Goal: Task Accomplishment & Management: Use online tool/utility

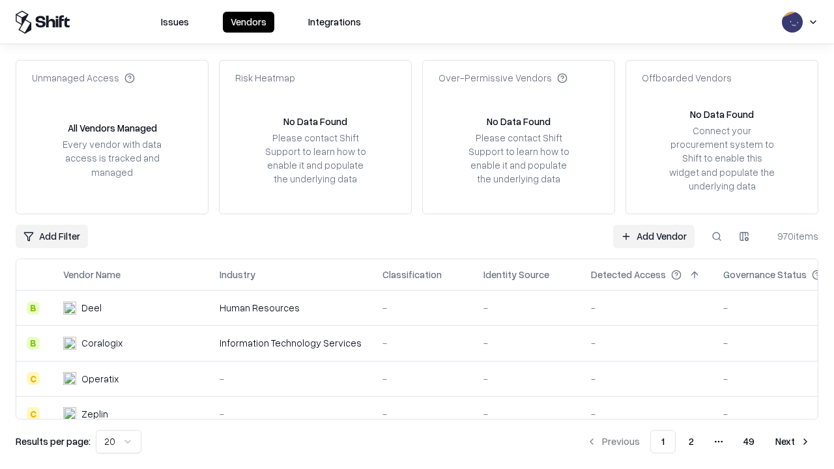
click at [653, 236] on link "Add Vendor" at bounding box center [653, 236] width 81 height 23
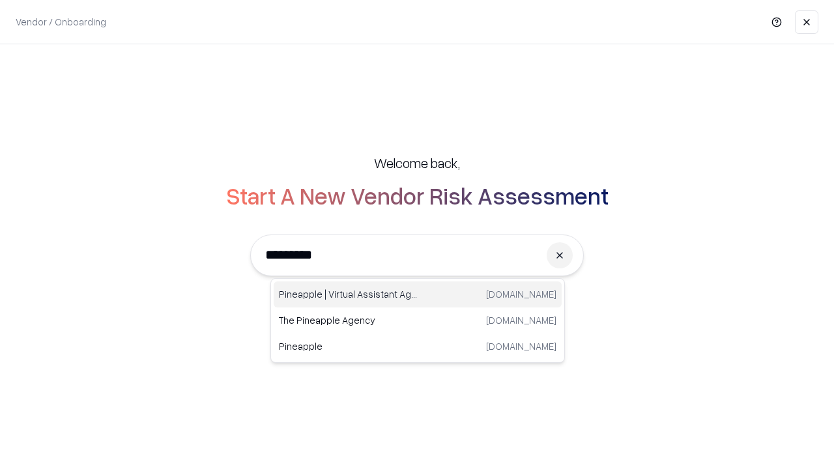
click at [418, 294] on div "Pineapple | Virtual Assistant Agency [DOMAIN_NAME]" at bounding box center [418, 294] width 288 height 26
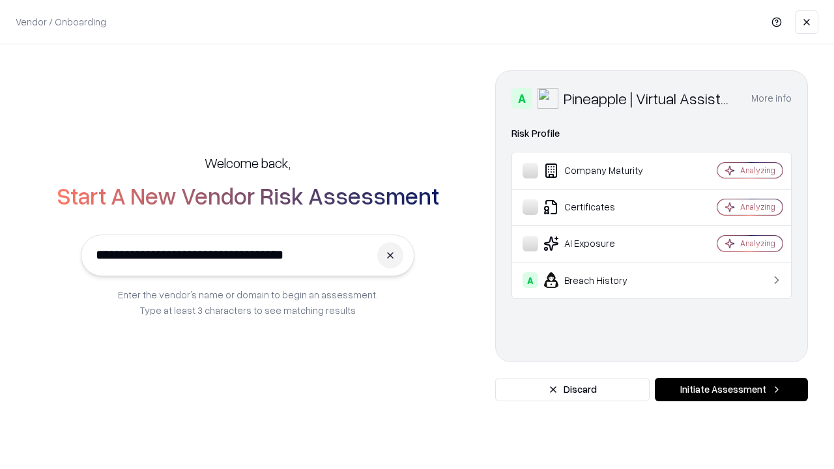
type input "**********"
click at [731, 390] on button "Initiate Assessment" at bounding box center [731, 389] width 153 height 23
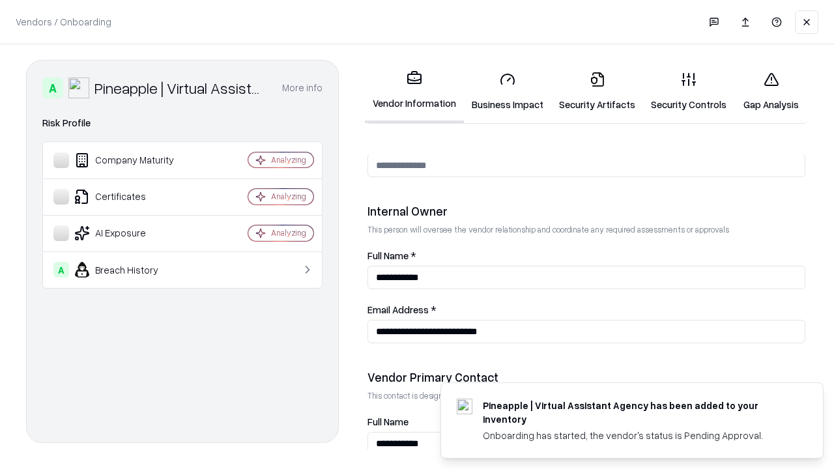
scroll to position [675, 0]
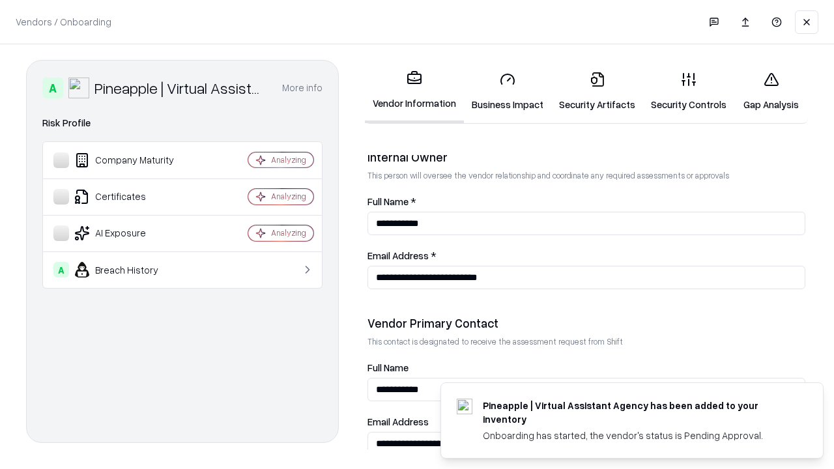
click at [508, 91] on link "Business Impact" at bounding box center [507, 91] width 87 height 61
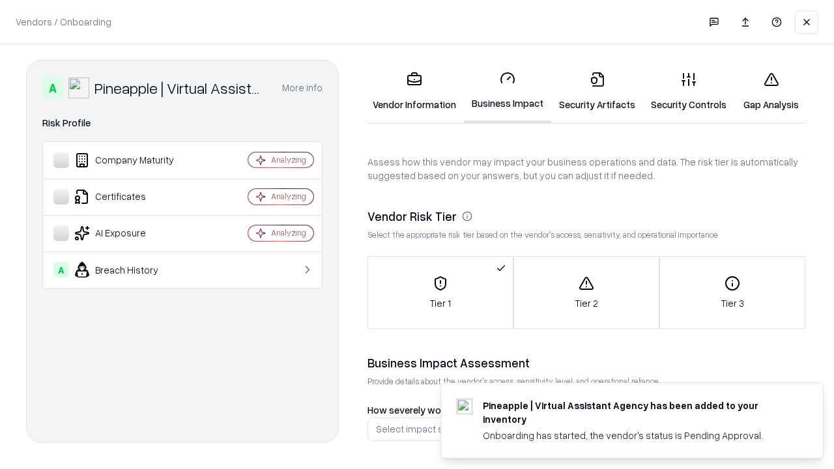
click at [597, 91] on link "Security Artifacts" at bounding box center [597, 91] width 92 height 61
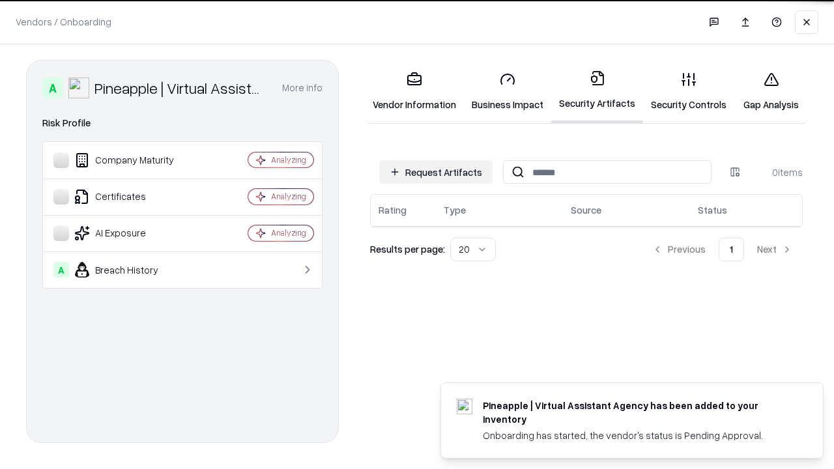
click at [436, 172] on button "Request Artifacts" at bounding box center [435, 171] width 113 height 23
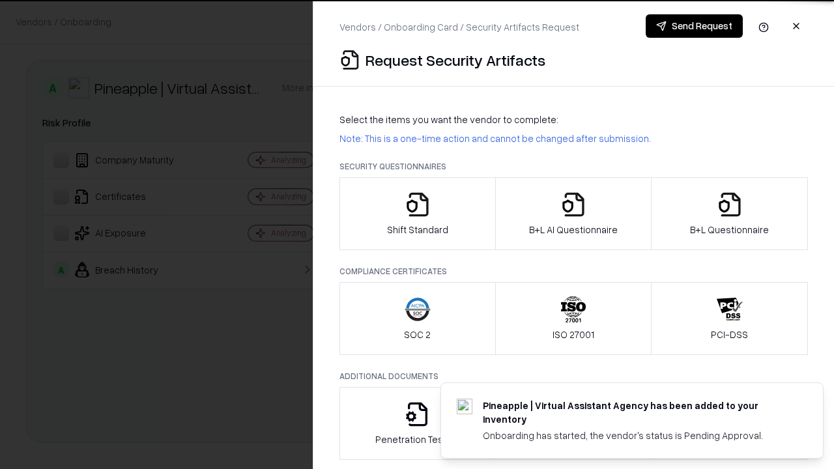
click at [417, 214] on icon "button" at bounding box center [418, 205] width 26 height 26
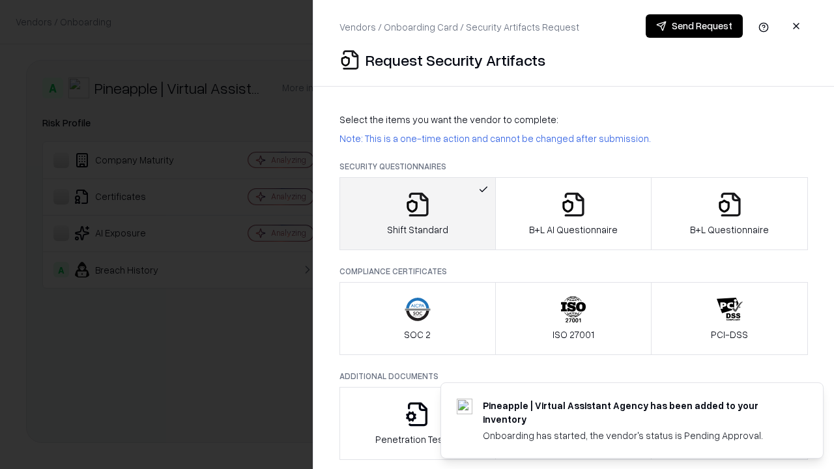
click at [694, 26] on button "Send Request" at bounding box center [694, 25] width 97 height 23
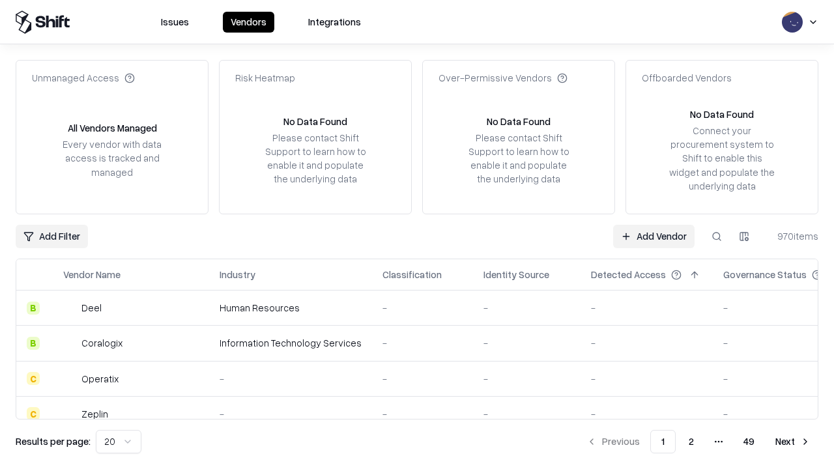
click at [717, 236] on button at bounding box center [716, 236] width 23 height 23
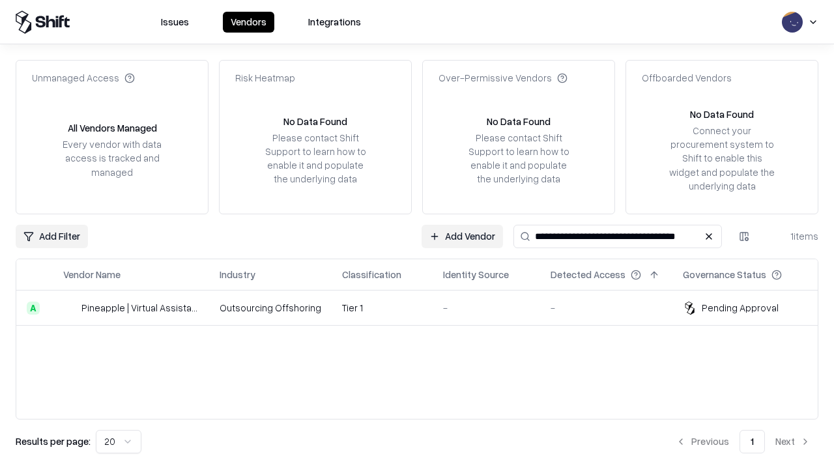
type input "**********"
click at [425, 308] on td "Tier 1" at bounding box center [382, 308] width 101 height 35
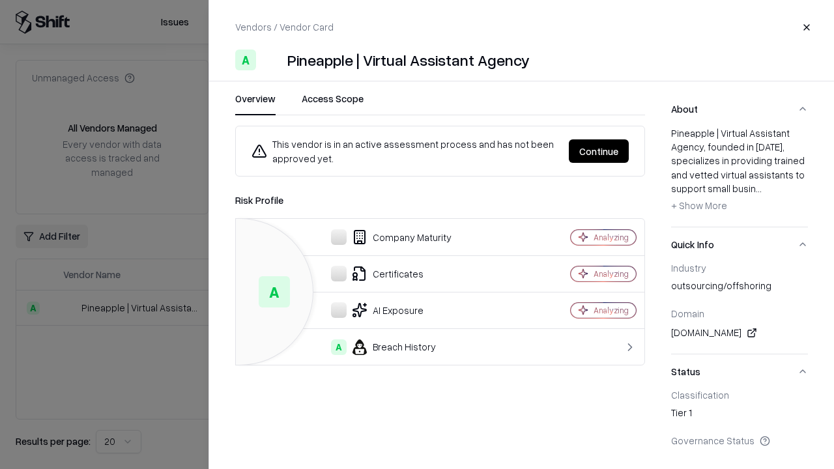
click at [599, 151] on button "Continue" at bounding box center [599, 150] width 60 height 23
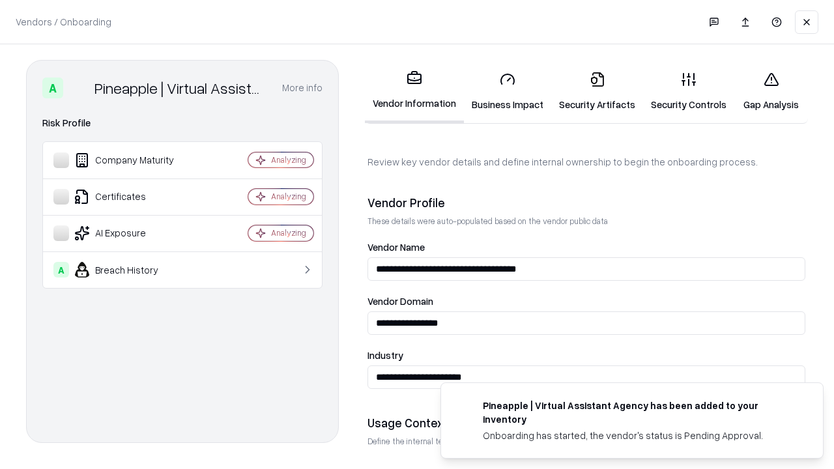
click at [597, 91] on link "Security Artifacts" at bounding box center [597, 91] width 92 height 61
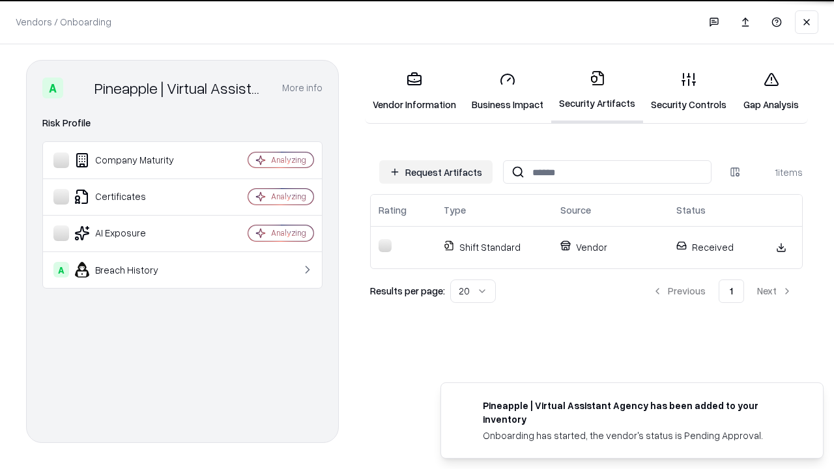
click at [689, 91] on link "Security Controls" at bounding box center [688, 91] width 91 height 61
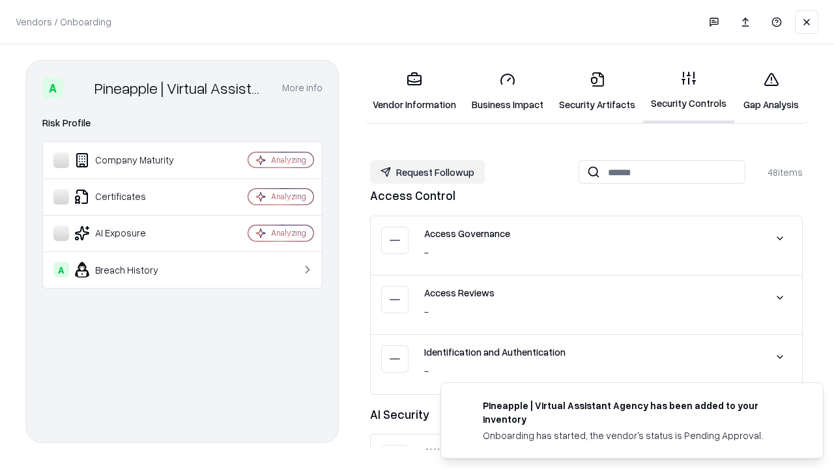
click at [427, 171] on button "Request Followup" at bounding box center [427, 171] width 115 height 23
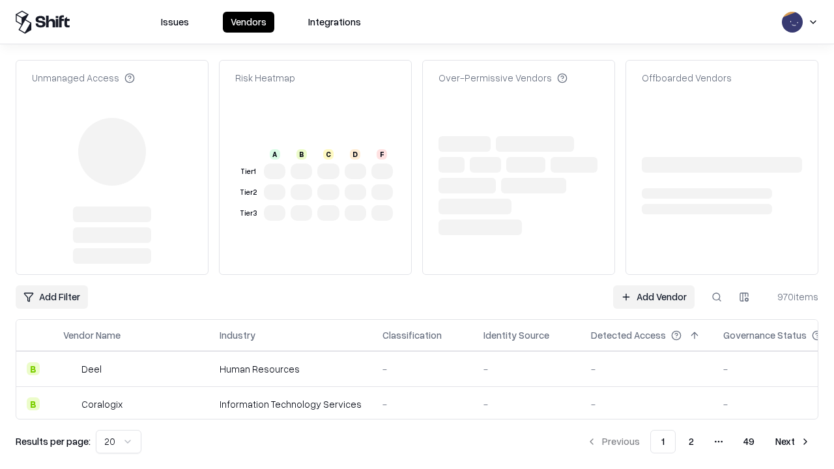
click at [653, 285] on link "Add Vendor" at bounding box center [653, 296] width 81 height 23
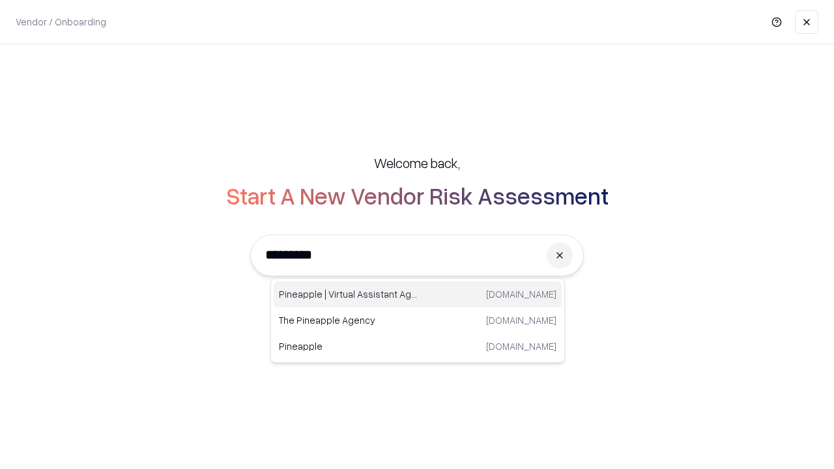
click at [418, 294] on div "Pineapple | Virtual Assistant Agency [DOMAIN_NAME]" at bounding box center [418, 294] width 288 height 26
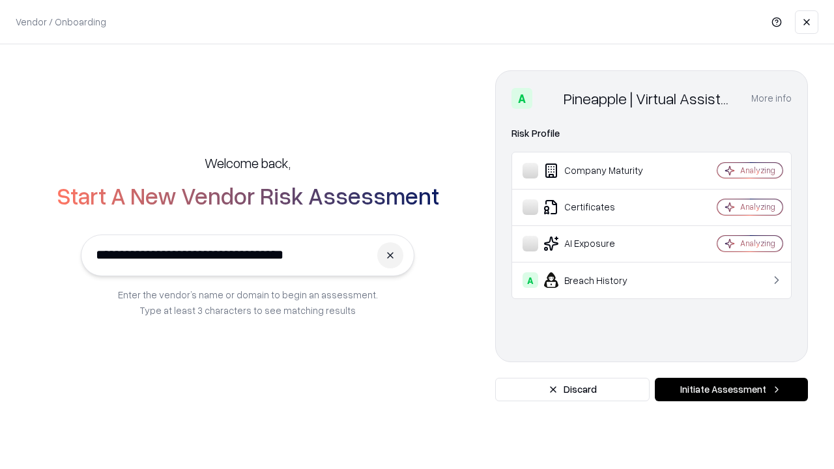
type input "**********"
click at [731, 390] on button "Initiate Assessment" at bounding box center [731, 389] width 153 height 23
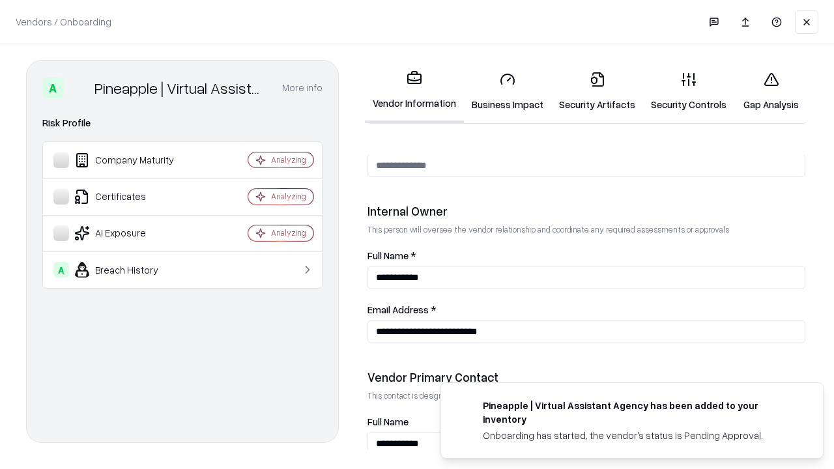
scroll to position [675, 0]
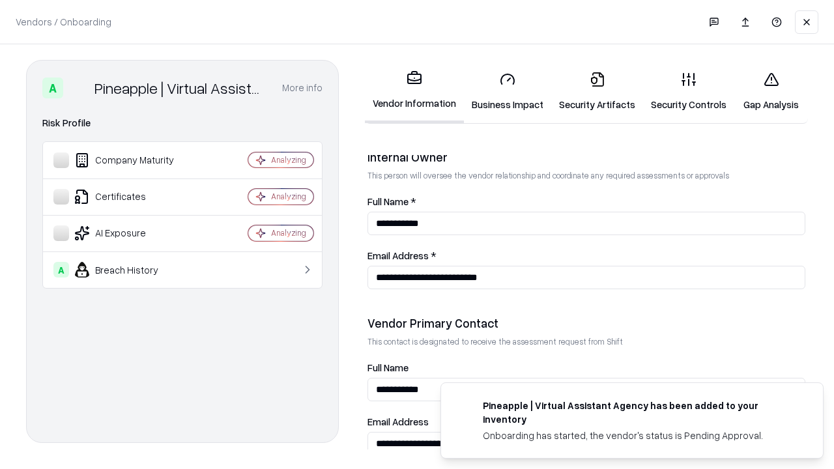
click at [771, 91] on link "Gap Analysis" at bounding box center [771, 91] width 74 height 61
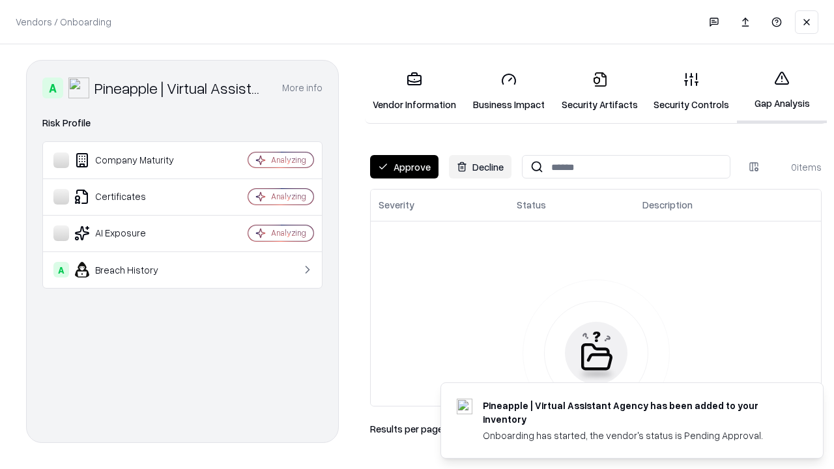
click at [404, 167] on button "Approve" at bounding box center [404, 166] width 68 height 23
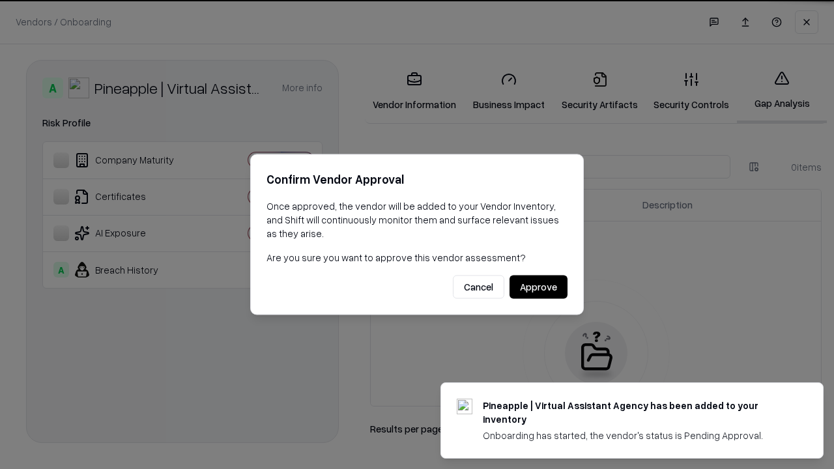
click at [538, 287] on button "Approve" at bounding box center [538, 287] width 58 height 23
